Goal: Task Accomplishment & Management: Use online tool/utility

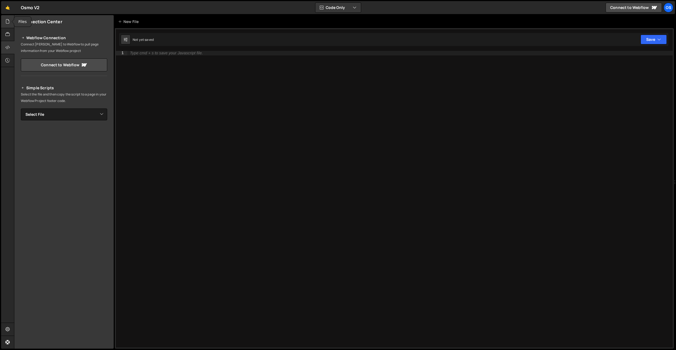
click at [8, 20] on icon at bounding box center [7, 21] width 4 height 6
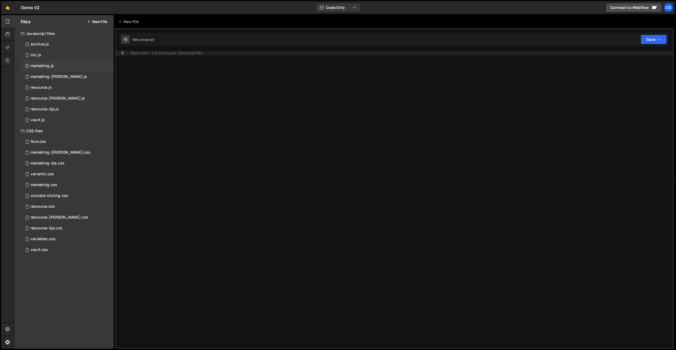
click at [56, 68] on div "0 marketing.js 0" at bounding box center [67, 66] width 93 height 11
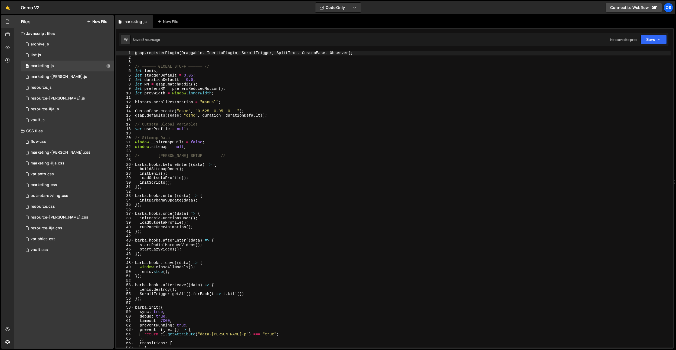
type textarea "window.__sitemapBuilt = false;"
click at [203, 143] on div "gsap . registerPlugin ( Draggable , InertiaPlugin , ScrollTrigger , SplitText ,…" at bounding box center [402, 204] width 537 height 306
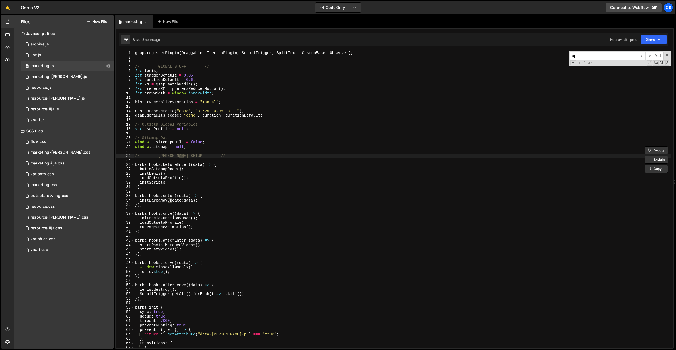
type input "u"
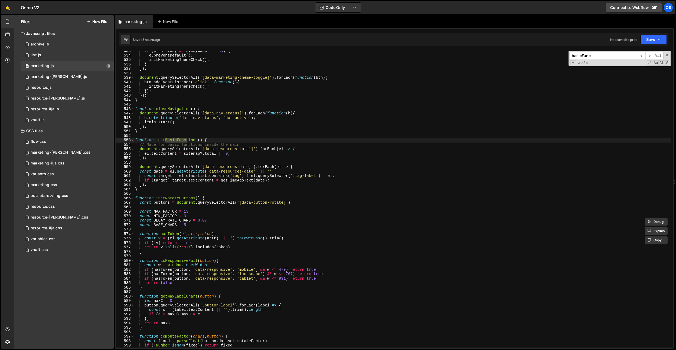
scroll to position [1379, 0]
type input "basicFunc"
type textarea "});"
click at [155, 185] on div "if ( e . shiftKey && e . keyCode === 84 ) { e . preventDefault ( ) ; initMarket…" at bounding box center [402, 202] width 537 height 306
paste textarea "});"
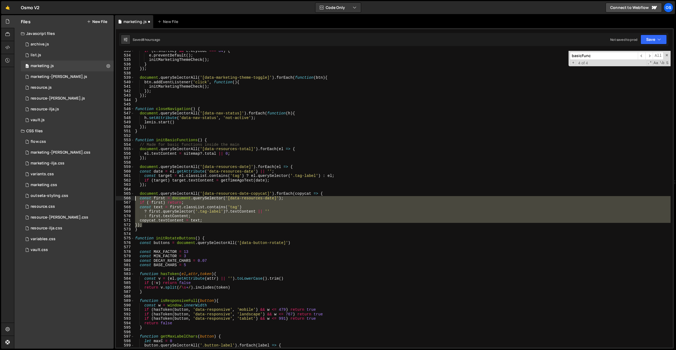
drag, startPoint x: 144, startPoint y: 225, endPoint x: 130, endPoint y: 197, distance: 30.9
click at [130, 197] on div "}); 533 534 535 536 537 538 539 540 541 542 543 544 545 546 547 548 549 550 551…" at bounding box center [394, 199] width 557 height 297
click at [246, 186] on div "if ( e . shiftKey && e . keyCode === 84 ) { e . preventDefault ( ) ; initMarket…" at bounding box center [402, 202] width 537 height 306
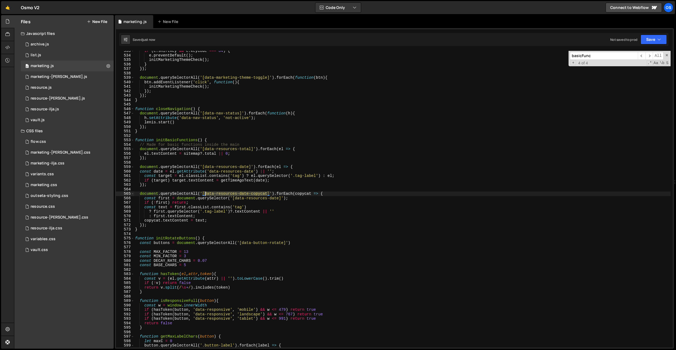
drag, startPoint x: 267, startPoint y: 193, endPoint x: 206, endPoint y: 193, distance: 61.2
click at [206, 193] on div "if ( e . shiftKey && e . keyCode === 84 ) { e . preventDefault ( ) ; initMarket…" at bounding box center [402, 202] width 537 height 306
type textarea "document.querySelectorAll('[data-resources-date-copycat]').forEach(copycat => {"
